Goal: Transaction & Acquisition: Purchase product/service

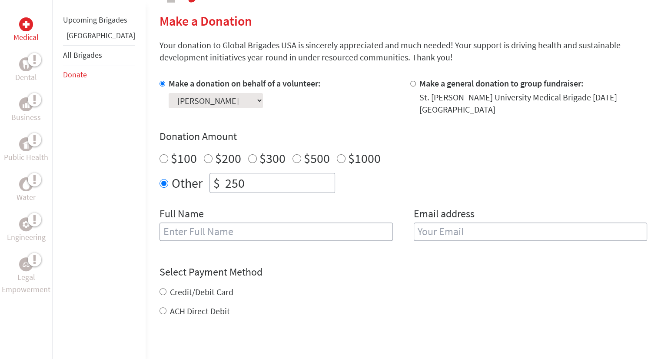
scroll to position [212, 0]
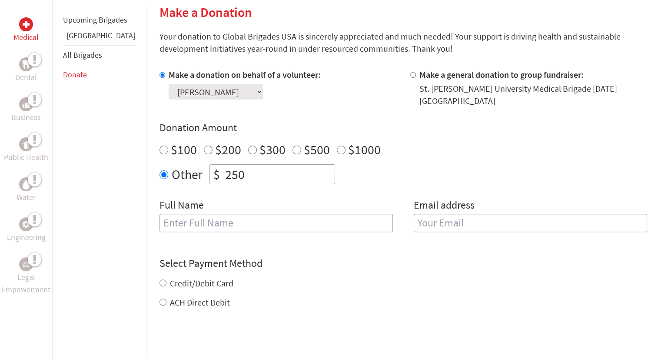
click at [249, 98] on select "Select a volunteer... [PERSON_NAME] [PERSON_NAME] [PERSON_NAME] [PERSON_NAME] […" at bounding box center [216, 91] width 94 height 15
click at [348, 141] on label "$1000" at bounding box center [364, 149] width 33 height 17
click at [346, 146] on input "$1000" at bounding box center [341, 150] width 9 height 9
radio input "true"
click at [171, 142] on label "$100" at bounding box center [184, 149] width 26 height 17
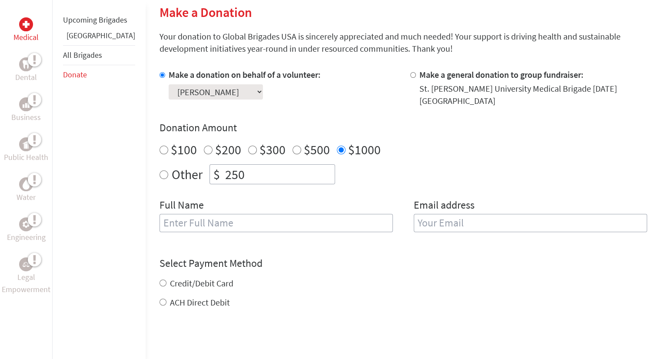
click at [160, 146] on input "$100" at bounding box center [164, 150] width 9 height 9
radio input "true"
click at [265, 218] on input "text" at bounding box center [276, 223] width 233 height 18
type input "[PERSON_NAME]"
click at [439, 218] on input "email" at bounding box center [530, 223] width 233 height 18
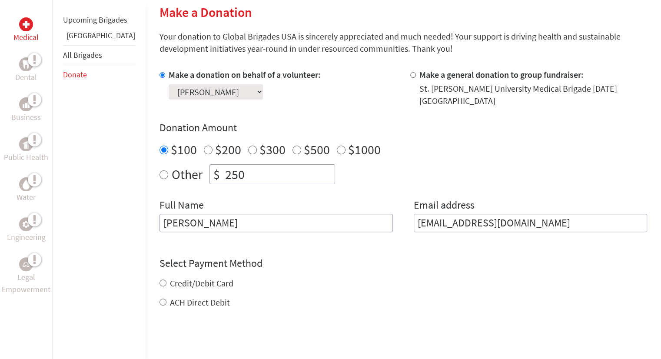
type input "[EMAIL_ADDRESS][DOMAIN_NAME]"
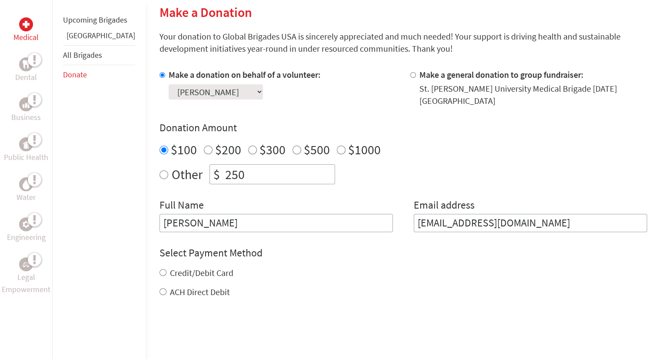
click at [160, 279] on div "Credit/Debit Card ACH Direct Debit" at bounding box center [404, 282] width 488 height 31
click at [160, 267] on div "Credit/Debit Card" at bounding box center [404, 273] width 488 height 12
click at [160, 269] on input "Credit/Debit Card" at bounding box center [163, 272] width 7 height 7
radio input "true"
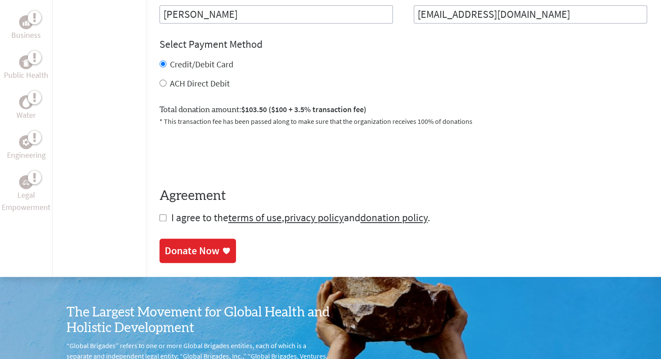
scroll to position [422, 0]
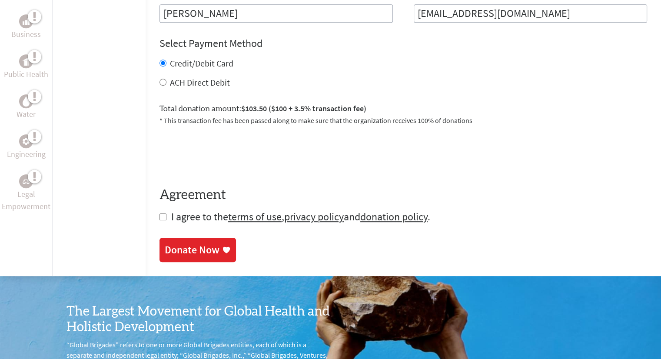
click at [160, 213] on input "checkbox" at bounding box center [163, 216] width 7 height 7
checkbox input "true"
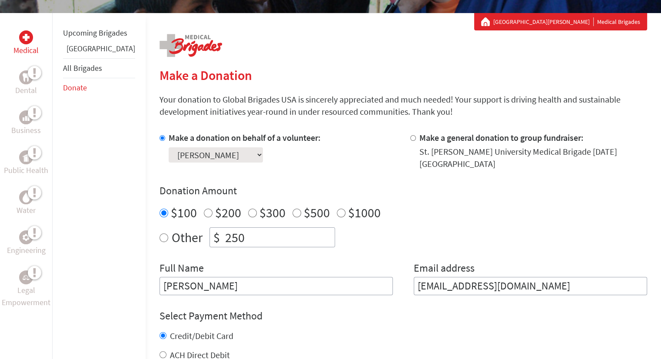
scroll to position [153, 0]
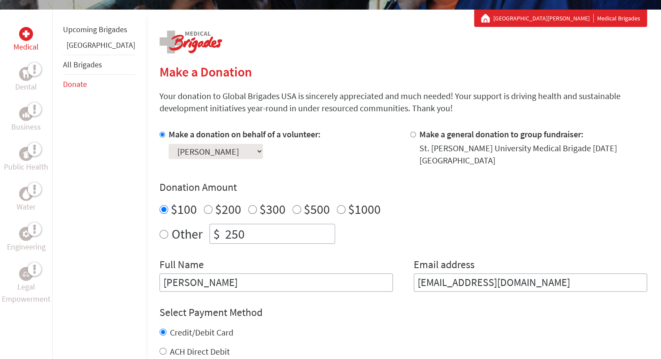
click at [229, 155] on select "Select a volunteer... [PERSON_NAME] [PERSON_NAME] [PERSON_NAME] [PERSON_NAME] […" at bounding box center [216, 151] width 94 height 15
click at [344, 160] on div "Make a donation on behalf of a volunteer: Select a volunteer... Aliza Ramos All…" at bounding box center [404, 209] width 488 height 163
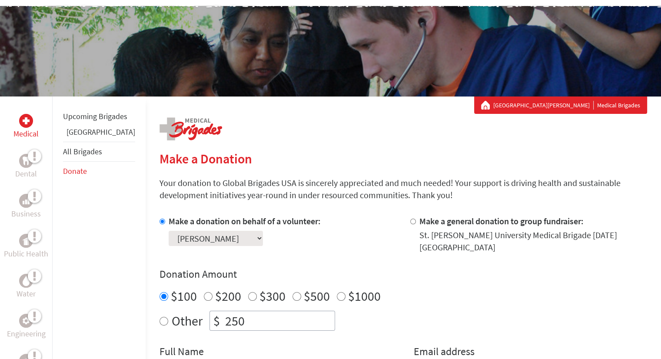
scroll to position [66, 0]
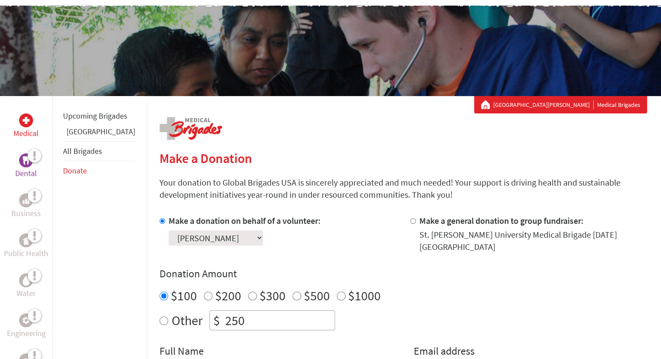
click at [26, 163] on img at bounding box center [26, 160] width 7 height 8
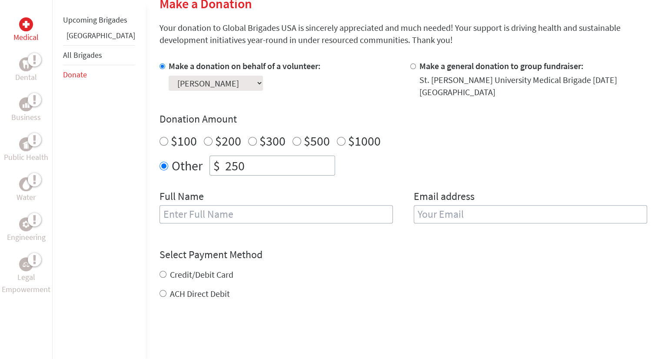
scroll to position [222, 0]
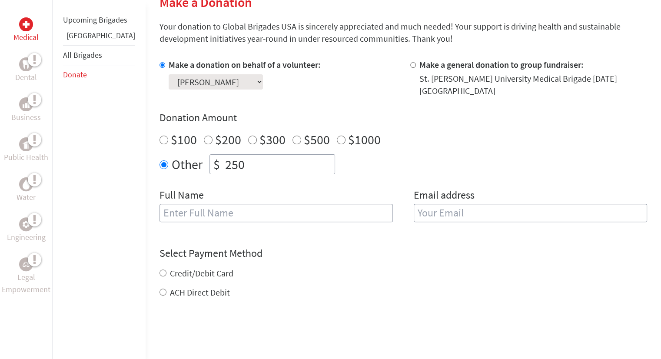
click at [231, 89] on select "Select a volunteer... Aliza Ramos Allyson Lineburg Anahi Ceniceros Ann Garton A…" at bounding box center [216, 81] width 94 height 15
click at [169, 74] on select "Select a volunteer... Aliza Ramos Allyson Lineburg Anahi Ceniceros Ann Garton A…" at bounding box center [216, 81] width 94 height 15
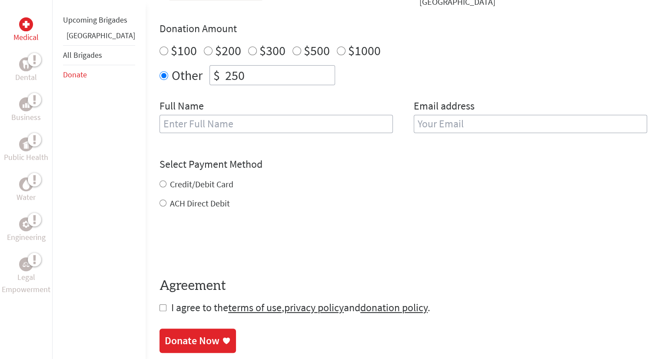
scroll to position [311, 0]
click at [160, 47] on input "$100" at bounding box center [164, 51] width 9 height 9
radio input "true"
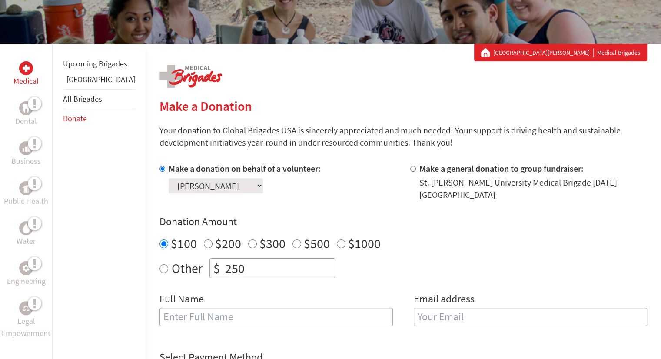
scroll to position [119, 0]
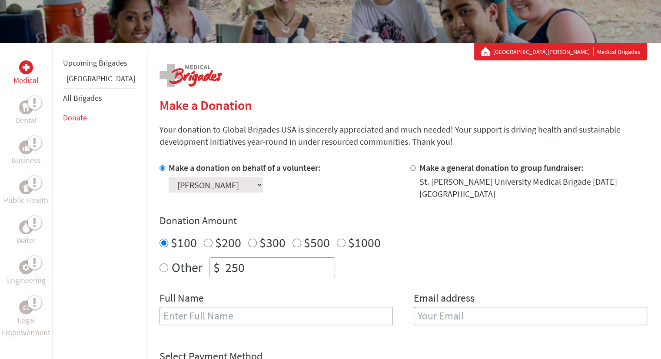
click at [209, 186] on select "Select a volunteer... Aliza Ramos Allyson Lineburg Anahi Ceniceros Ann Garton A…" at bounding box center [216, 184] width 94 height 15
click at [169, 177] on select "Select a volunteer... Aliza Ramos Allyson Lineburg Anahi Ceniceros Ann Garton A…" at bounding box center [216, 184] width 94 height 15
click at [318, 223] on div "Donation Amount $100 $200 $300 $500 $1000 Other $ 250" at bounding box center [404, 245] width 488 height 63
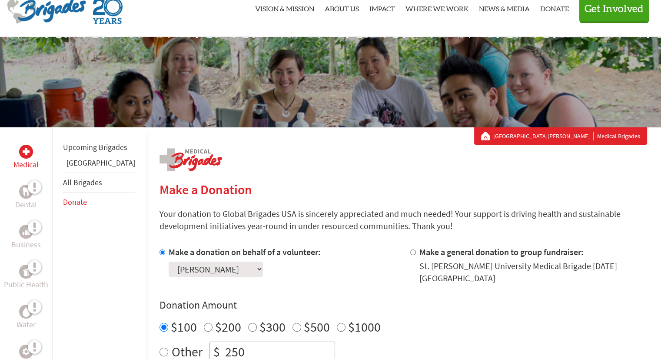
scroll to position [35, 0]
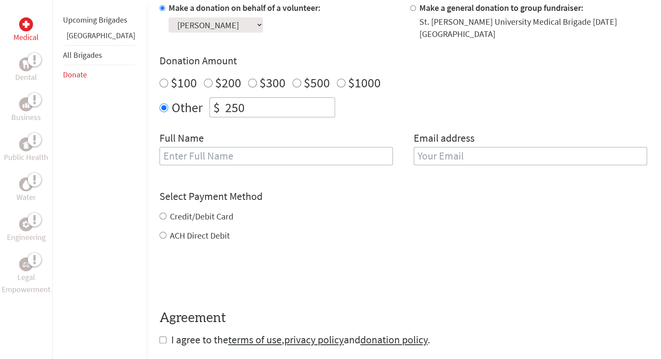
scroll to position [276, 0]
